Goal: Task Accomplishment & Management: Manage account settings

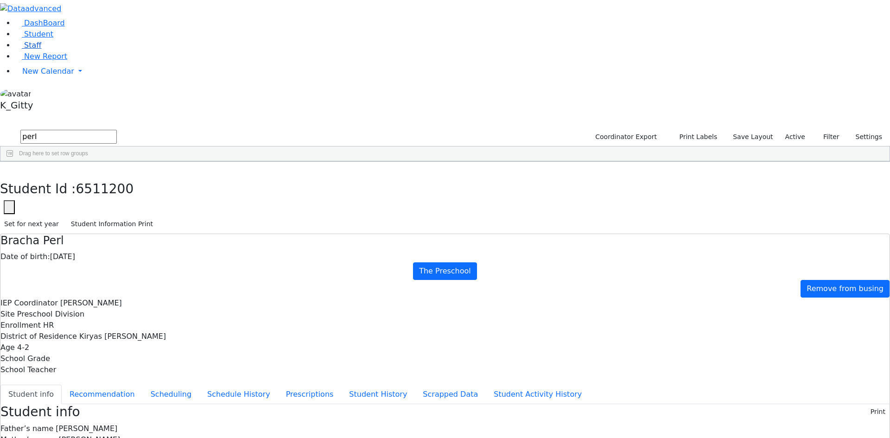
click at [38, 50] on link "Staff" at bounding box center [28, 45] width 26 height 9
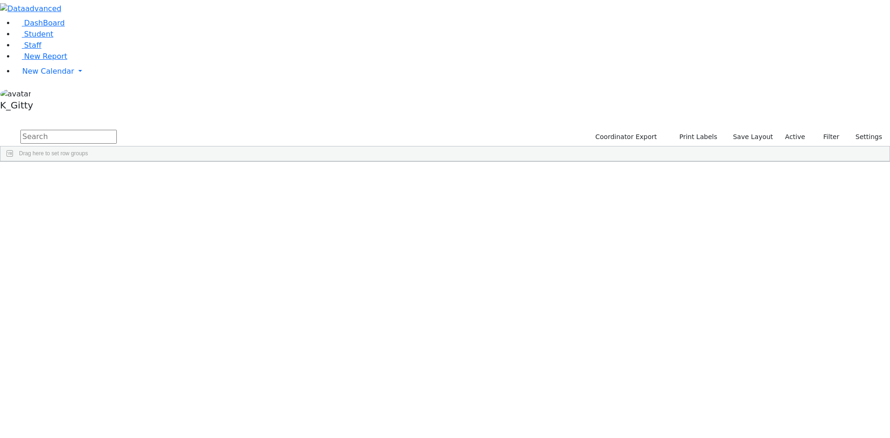
click at [117, 130] on input "text" at bounding box center [68, 137] width 96 height 14
click at [33, 50] on span "Staff" at bounding box center [32, 45] width 17 height 9
click at [117, 130] on input "text" at bounding box center [68, 137] width 96 height 14
type input "abr"
click at [162, 190] on div "[PERSON_NAME]" at bounding box center [134, 196] width 55 height 13
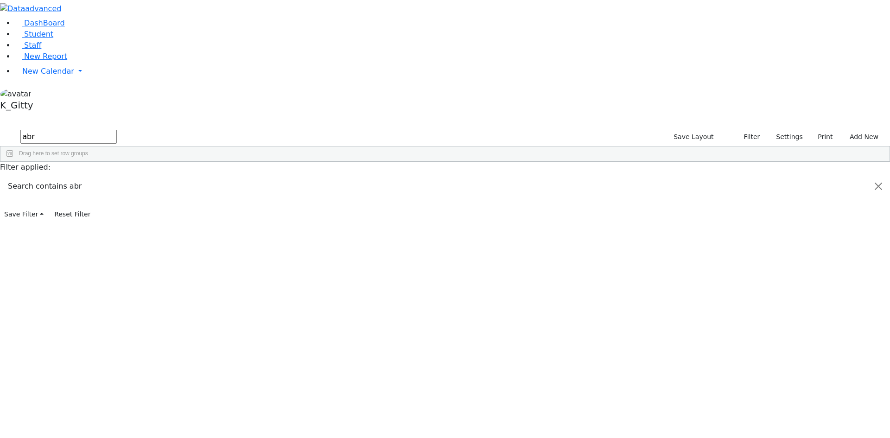
click at [162, 190] on div "[PERSON_NAME]" at bounding box center [134, 196] width 55 height 13
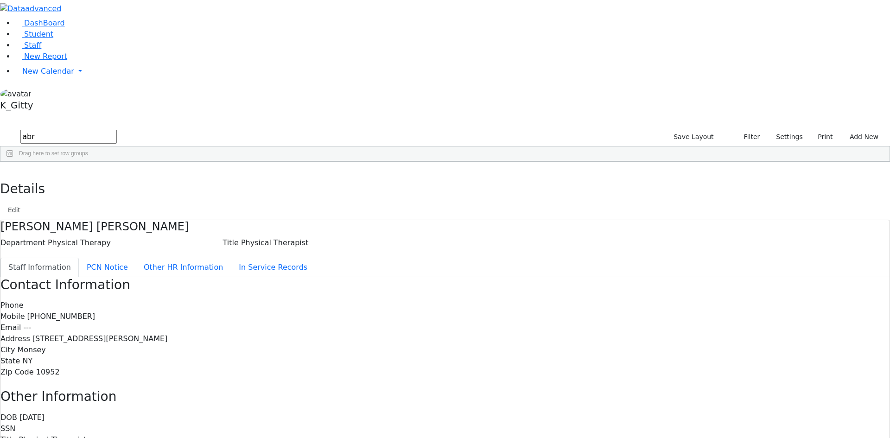
click at [423, 300] on div "Phone Mobile [PHONE_NUMBER] Email --- Address [STREET_ADDRESS][PERSON_NAME] Cit…" at bounding box center [444, 339] width 889 height 78
click at [25, 203] on button "Edit" at bounding box center [14, 210] width 21 height 14
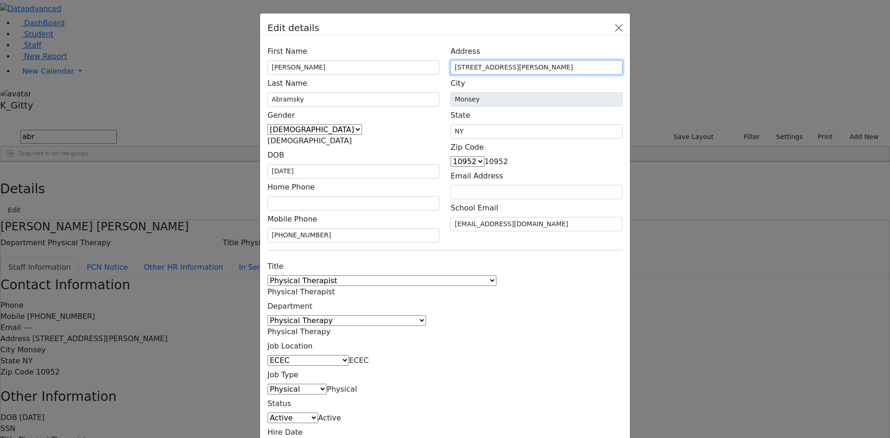
drag, startPoint x: 580, startPoint y: 116, endPoint x: 510, endPoint y: 116, distance: 70.0
click at [510, 75] on div "Address [STREET_ADDRESS][PERSON_NAME]" at bounding box center [537, 59] width 172 height 32
click at [178, 12] on div "Edit details First Name [PERSON_NAME] Last Name Abramsky Gender [DEMOGRAPHIC_DA…" at bounding box center [445, 219] width 890 height 438
